Goal: Find contact information: Find contact information

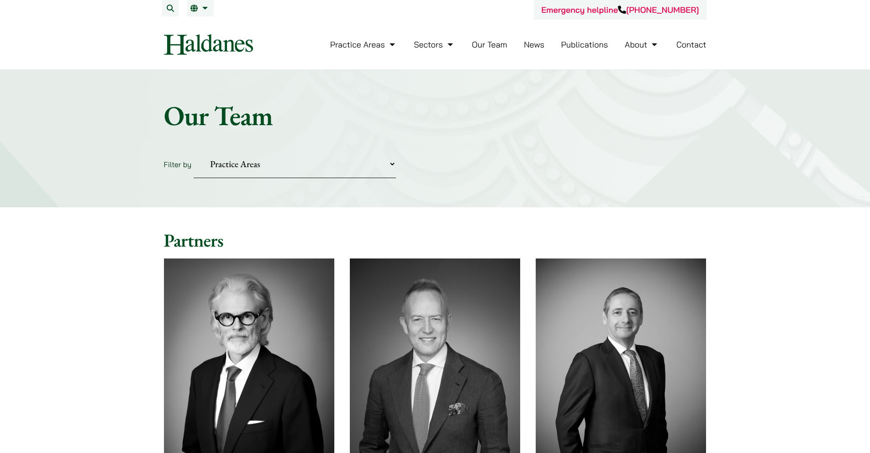
click at [259, 161] on select "Practice Areas Antitrust and Competition Civil Litigation & Dispute Resolution …" at bounding box center [295, 164] width 202 height 28
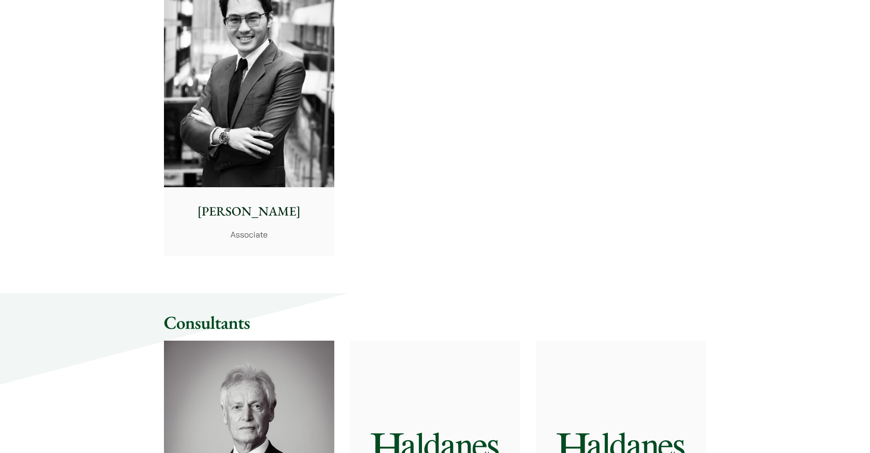
scroll to position [3123, 0]
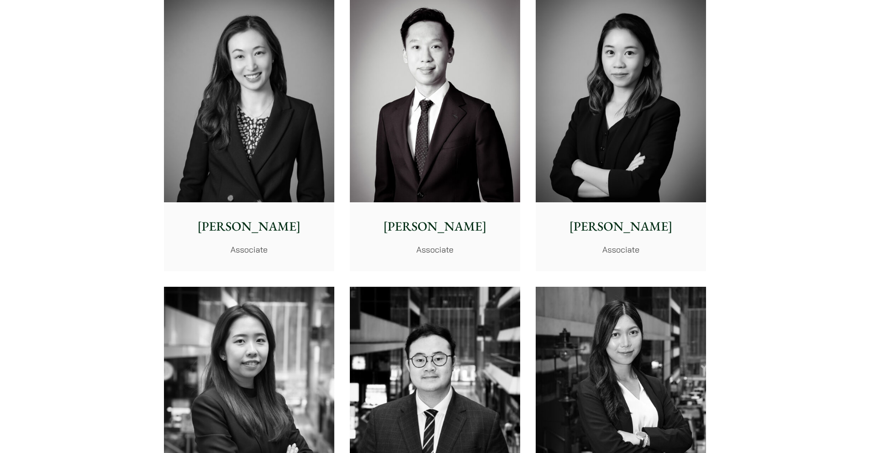
scroll to position [2421, 0]
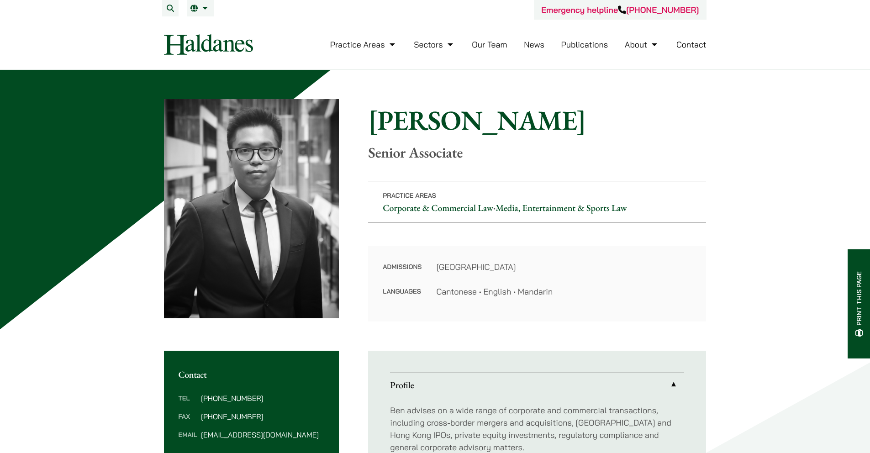
scroll to position [2, 0]
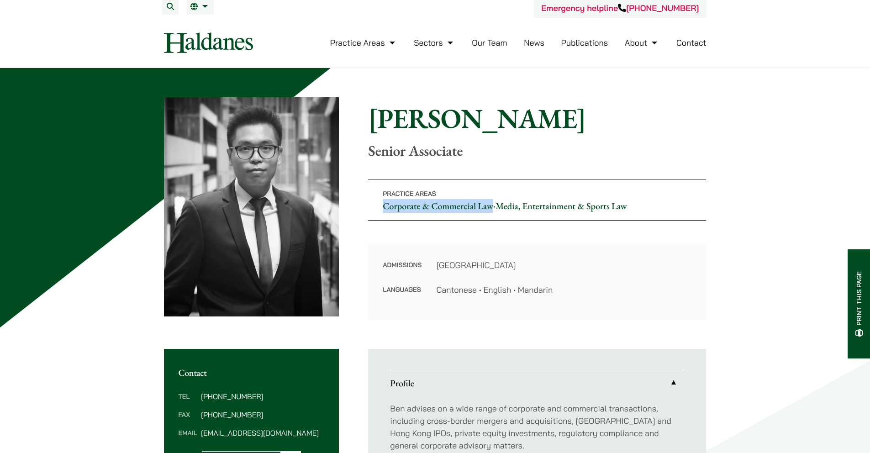
drag, startPoint x: 374, startPoint y: 202, endPoint x: 584, endPoint y: 197, distance: 209.6
click at [491, 208] on p "Practice Areas Corporate & Commercial Law • Media, Entertainment & Sports Law" at bounding box center [537, 200] width 338 height 42
copy link "Corporate & Commercial Law"
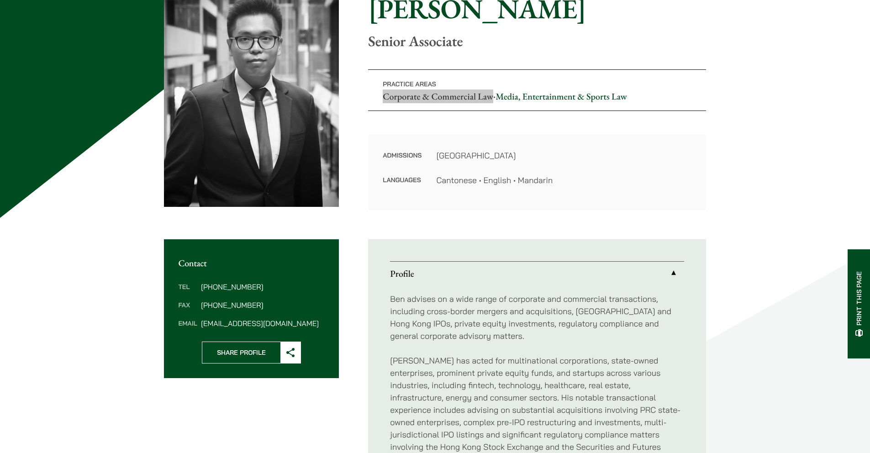
scroll to position [113, 0]
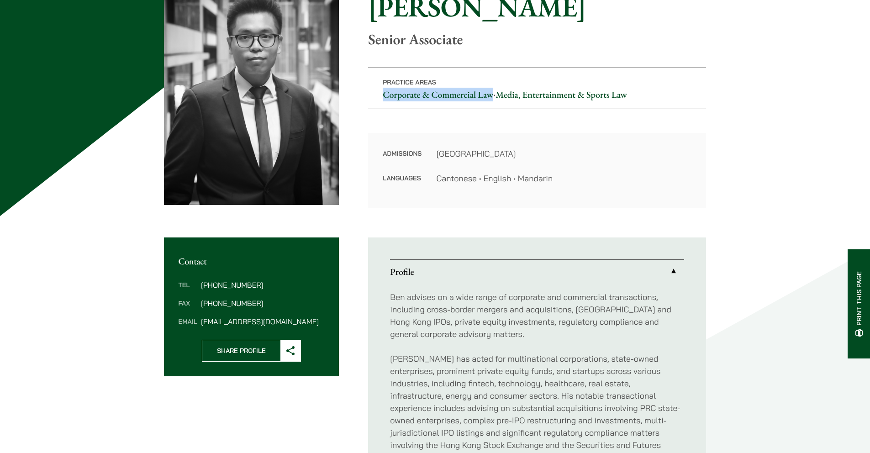
drag, startPoint x: 269, startPoint y: 286, endPoint x: 220, endPoint y: 284, distance: 49.8
click at [220, 284] on dd "(852) 2230 2877" at bounding box center [262, 284] width 123 height 7
copy dd "2230 2877"
